Goal: Information Seeking & Learning: Learn about a topic

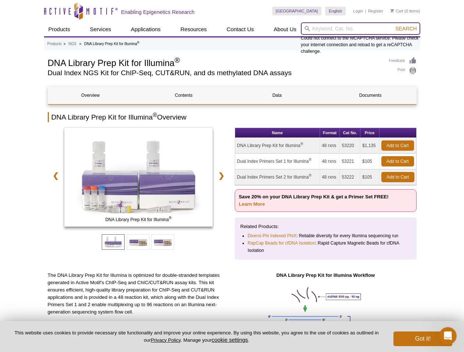
click at [360, 29] on input "search" at bounding box center [360, 28] width 119 height 12
click at [406, 29] on span "Search" at bounding box center [405, 29] width 21 height 6
click at [54, 176] on link "❮" at bounding box center [56, 175] width 16 height 17
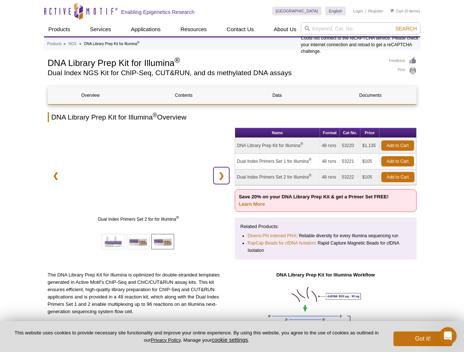
click at [222, 176] on link "❯" at bounding box center [221, 175] width 16 height 17
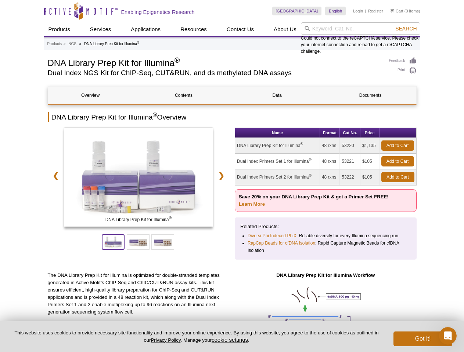
click at [113, 242] on span at bounding box center [113, 242] width 23 height 15
click at [138, 242] on span at bounding box center [138, 242] width 23 height 15
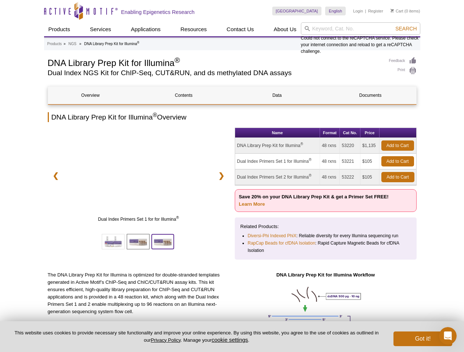
click at [163, 242] on span at bounding box center [162, 241] width 23 height 15
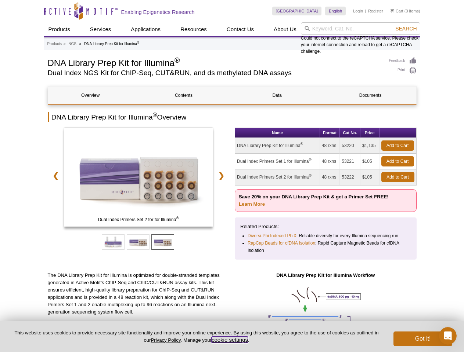
click at [231, 340] on button "cookie settings" at bounding box center [229, 340] width 36 height 6
